Goal: Contribute content: Add original content to the website for others to see

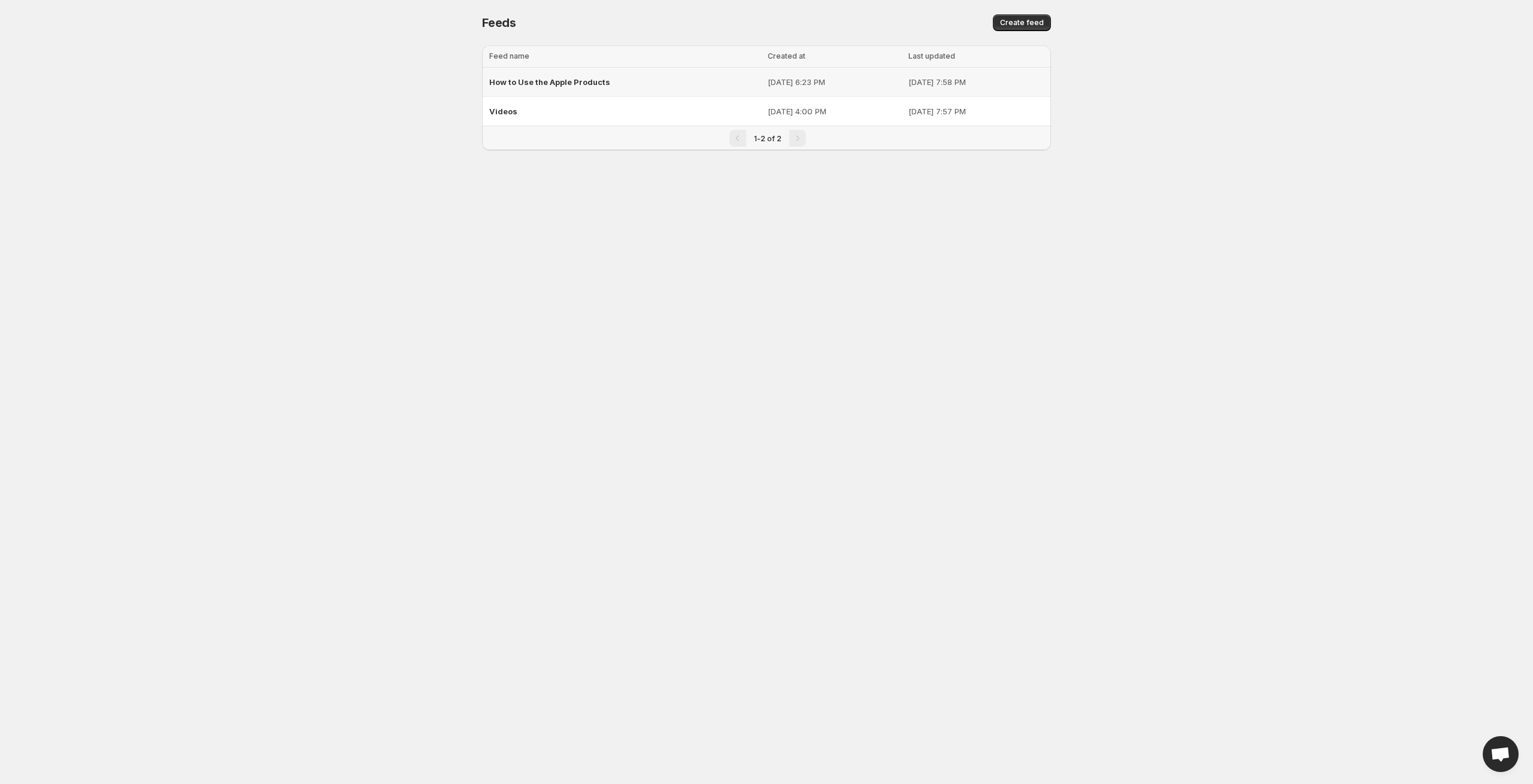
click at [646, 82] on div "How to Use the Apple Products" at bounding box center [625, 82] width 271 height 22
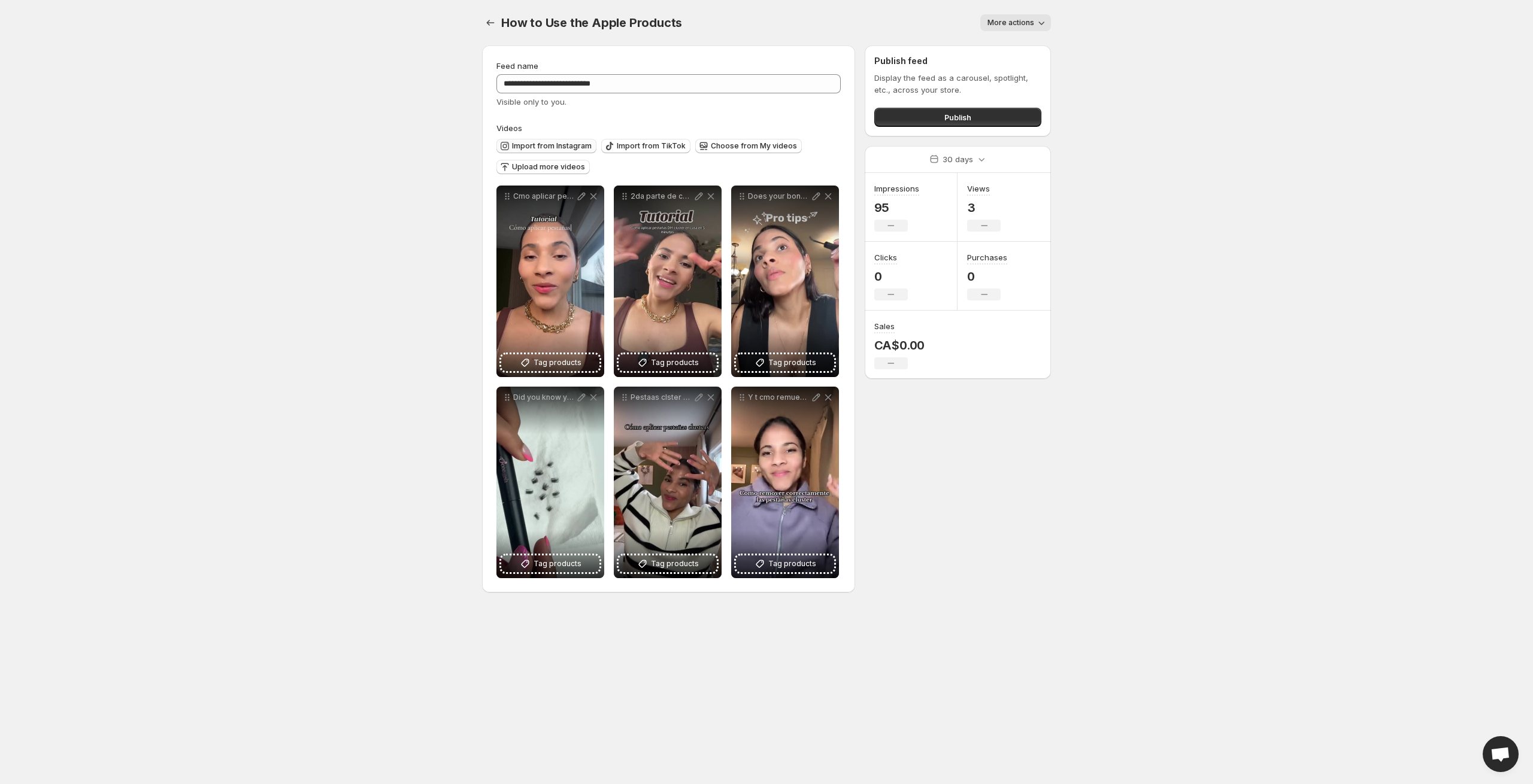
click at [545, 140] on button "Import from Instagram" at bounding box center [547, 146] width 100 height 14
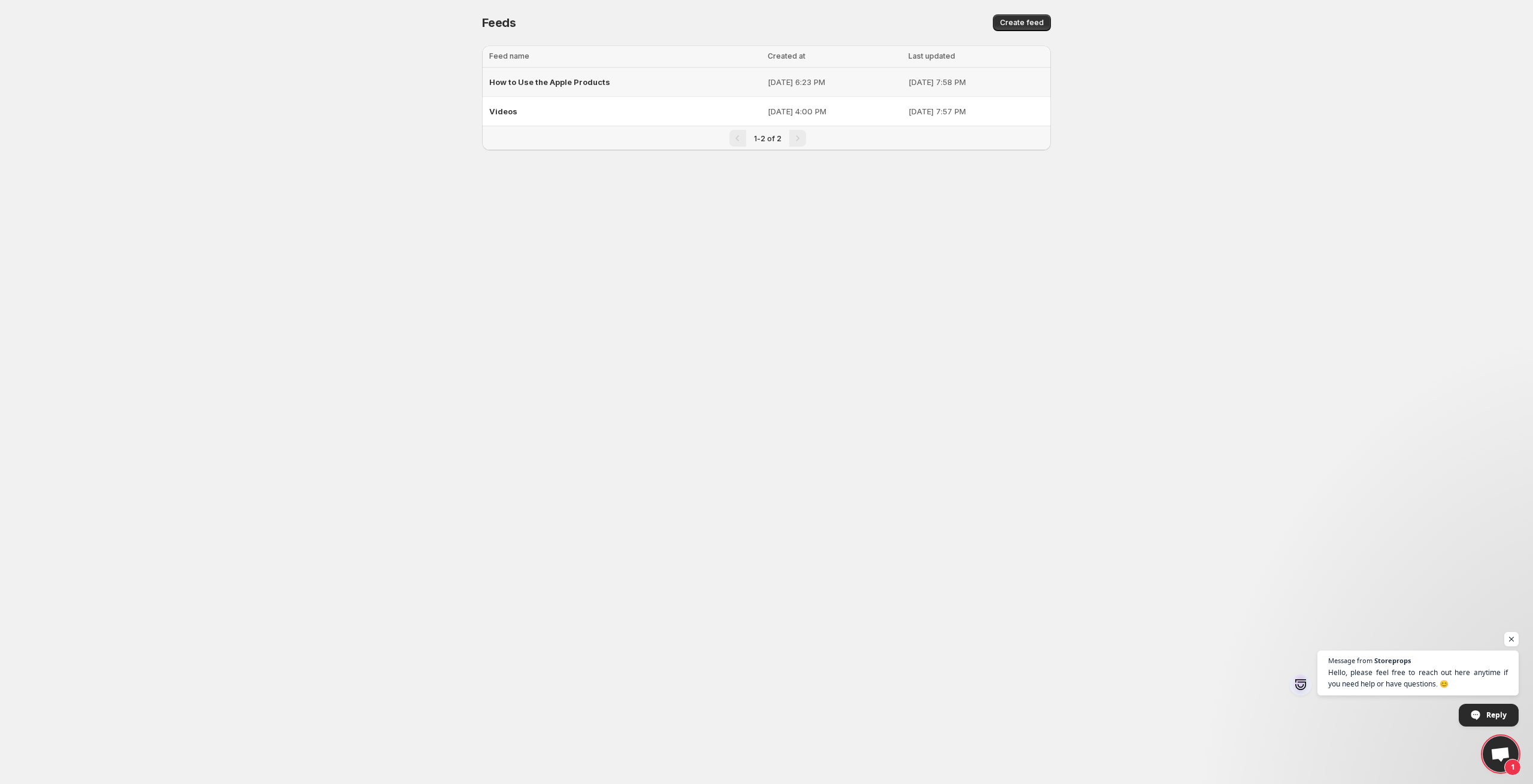
click at [566, 80] on span "How to Use the Apple Products" at bounding box center [550, 82] width 121 height 9
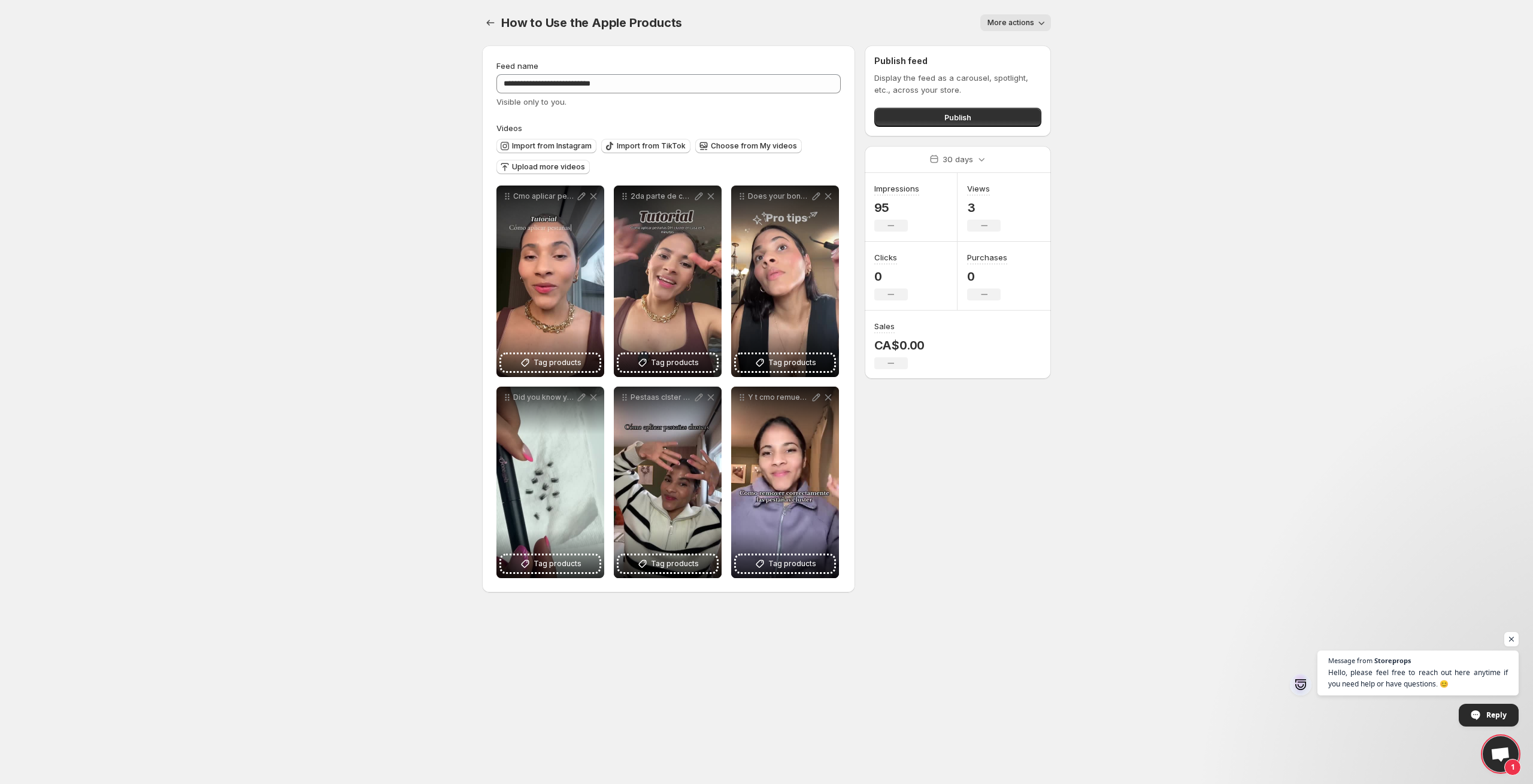
click at [1036, 24] on icon "button" at bounding box center [1041, 22] width 12 height 12
click at [737, 40] on div "How to Use the Apple Products. This page is ready How to Use the Apple Products…" at bounding box center [767, 22] width 569 height 46
click at [714, 150] on span "Choose from My videos" at bounding box center [754, 146] width 86 height 9
